Goal: Book appointment/travel/reservation

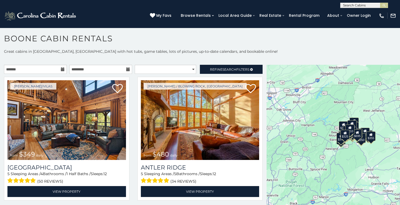
scroll to position [3, 0]
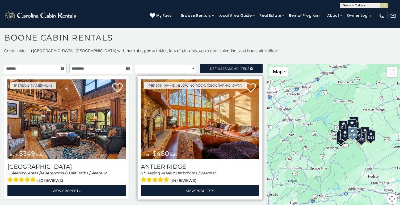
click at [197, 118] on img at bounding box center [200, 119] width 119 height 80
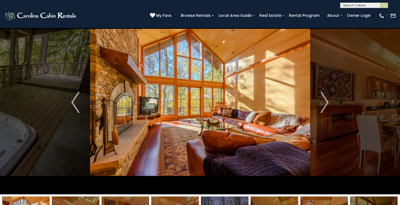
scroll to position [22, 0]
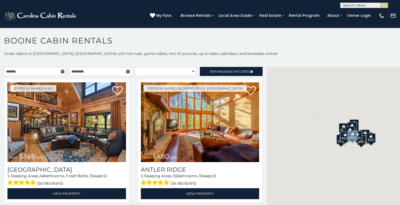
scroll to position [3, 0]
